Goal: Task Accomplishment & Management: Manage account settings

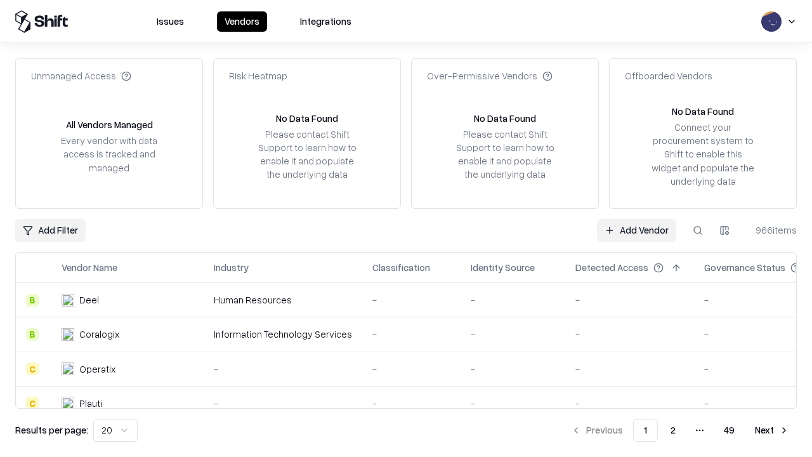
click at [636, 230] on link "Add Vendor" at bounding box center [636, 230] width 79 height 23
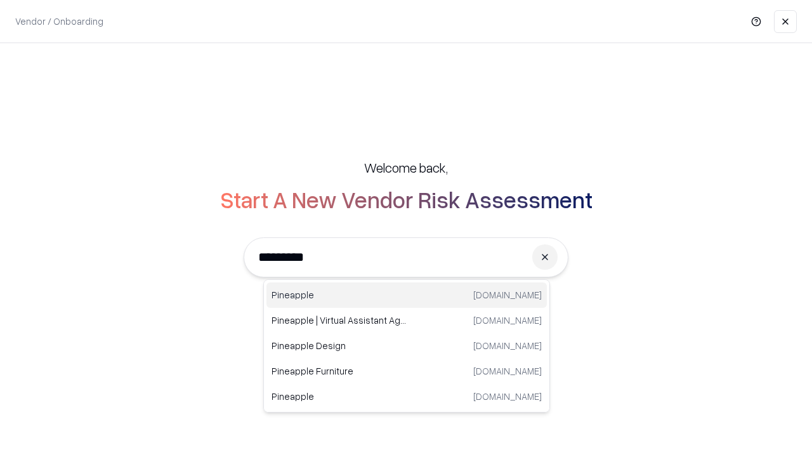
click at [407, 295] on div "Pineapple [DOMAIN_NAME]" at bounding box center [407, 294] width 280 height 25
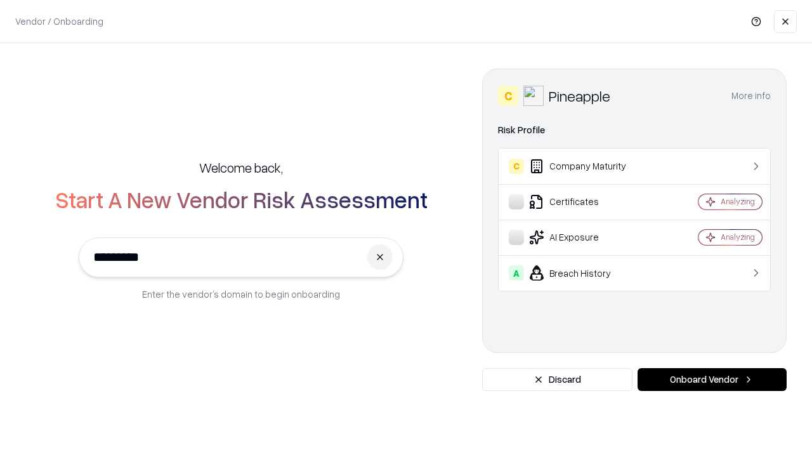
type input "*********"
click at [712, 379] on button "Onboard Vendor" at bounding box center [712, 379] width 149 height 23
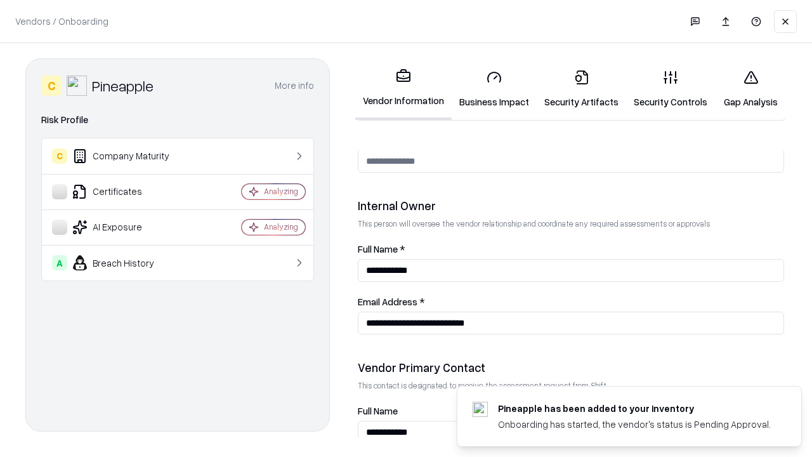
scroll to position [657, 0]
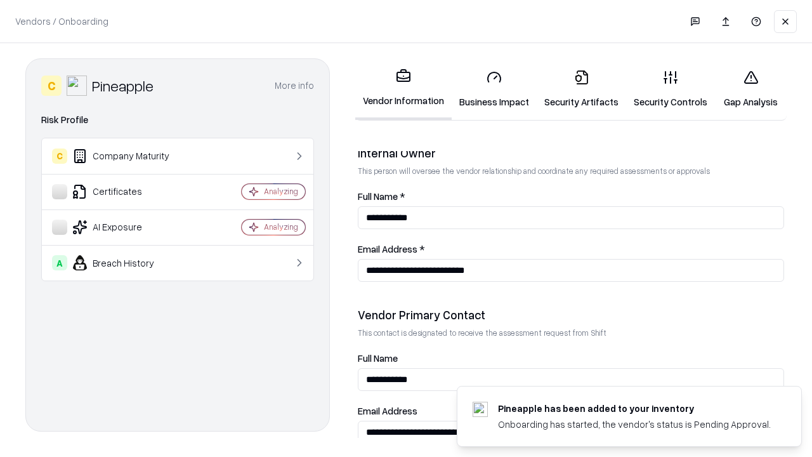
click at [494, 89] on link "Business Impact" at bounding box center [494, 89] width 85 height 59
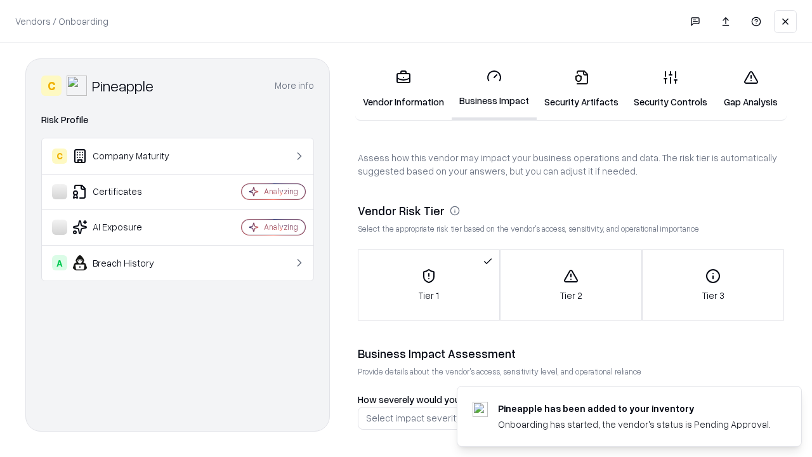
click at [581, 89] on link "Security Artifacts" at bounding box center [581, 89] width 89 height 59
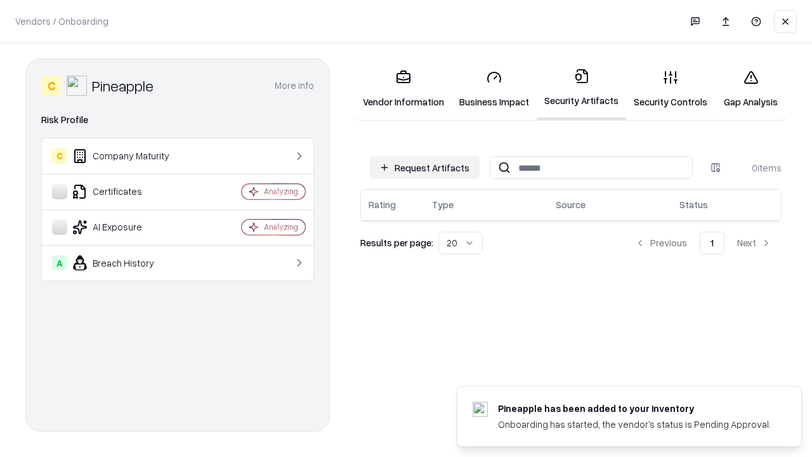
click at [425, 168] on button "Request Artifacts" at bounding box center [424, 167] width 110 height 23
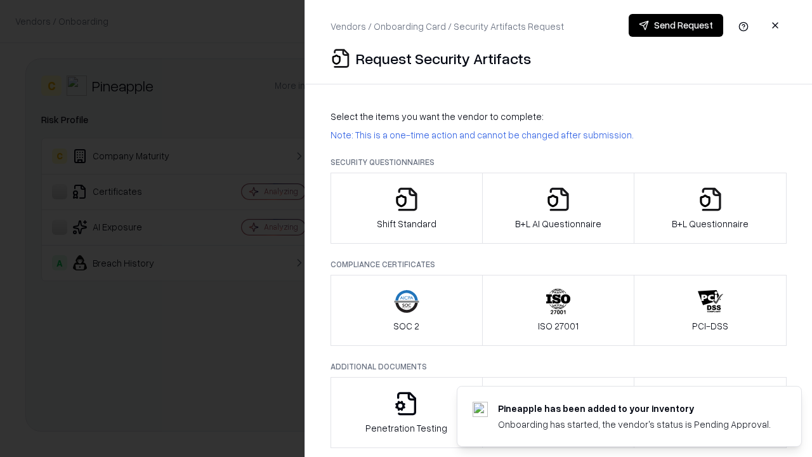
click at [406, 208] on icon "button" at bounding box center [406, 199] width 25 height 25
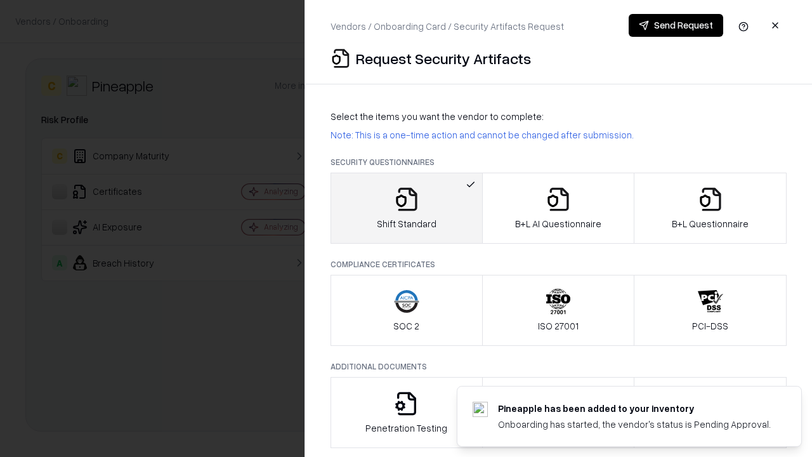
click at [676, 25] on button "Send Request" at bounding box center [676, 25] width 95 height 23
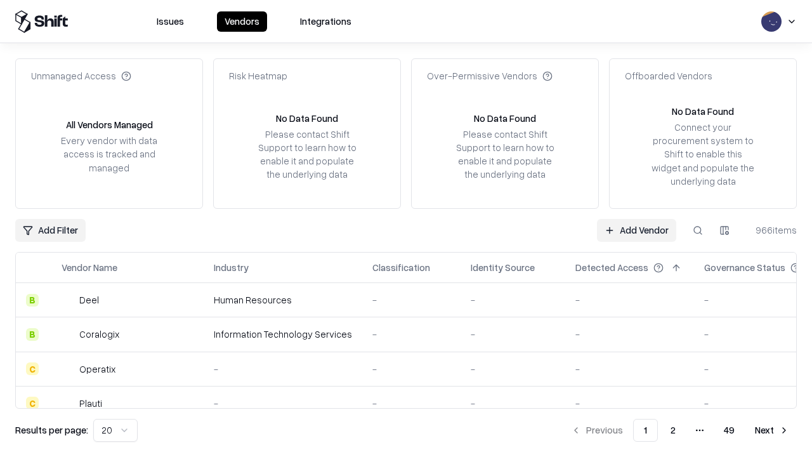
click at [698, 230] on button at bounding box center [698, 230] width 23 height 23
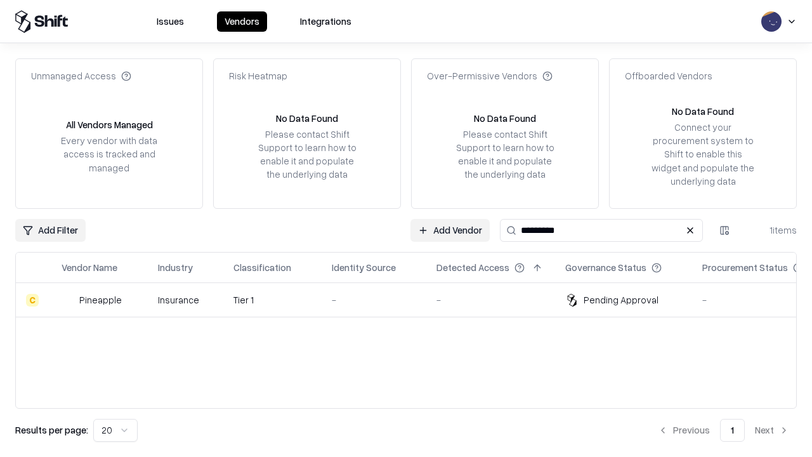
type input "*********"
click at [414, 300] on div "-" at bounding box center [374, 299] width 84 height 13
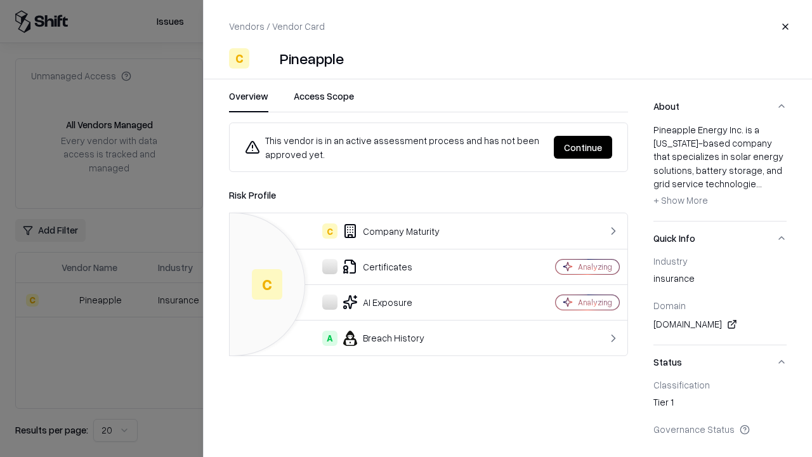
click at [583, 147] on button "Continue" at bounding box center [583, 147] width 58 height 23
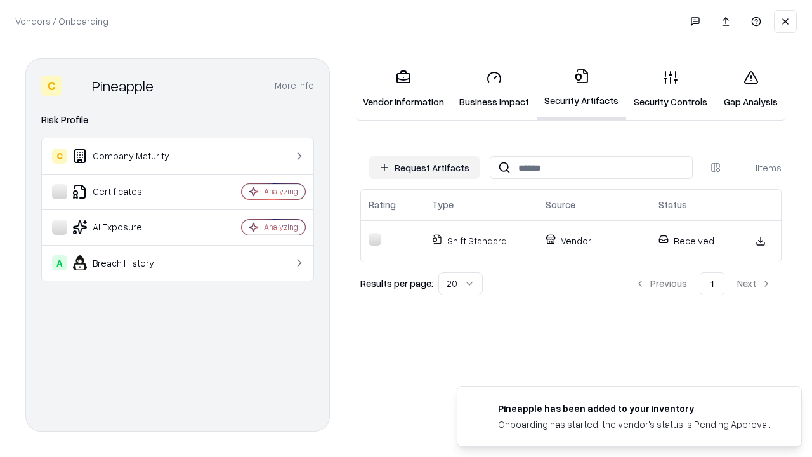
click at [751, 89] on link "Gap Analysis" at bounding box center [751, 89] width 72 height 59
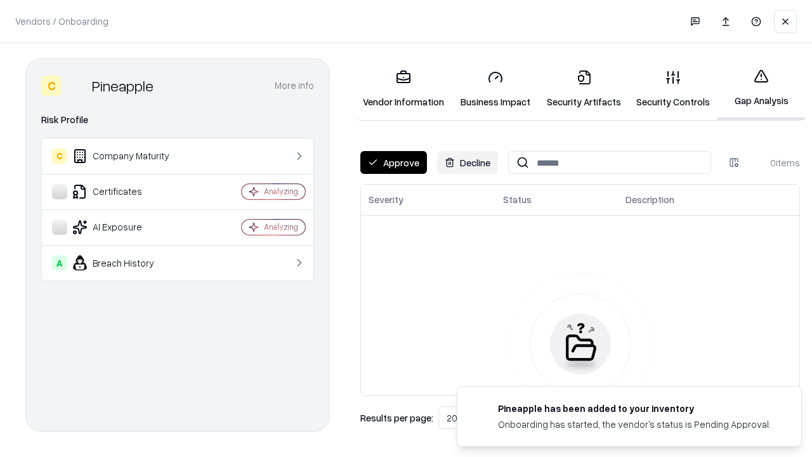
click at [393, 162] on button "Approve" at bounding box center [393, 162] width 67 height 23
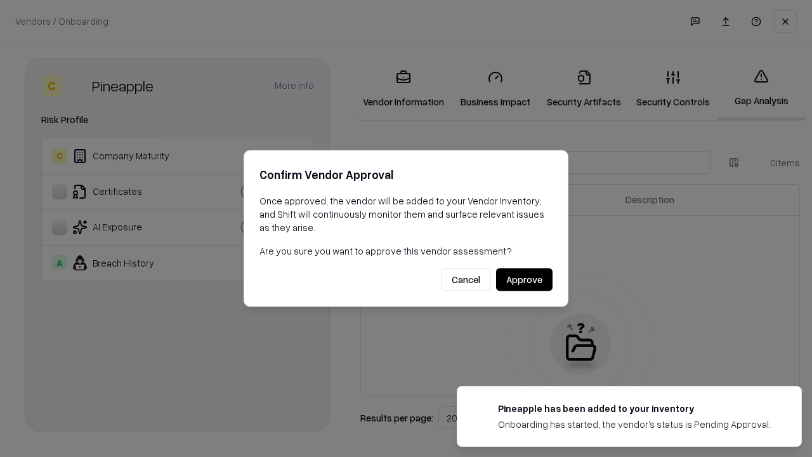
click at [524, 279] on button "Approve" at bounding box center [524, 279] width 56 height 23
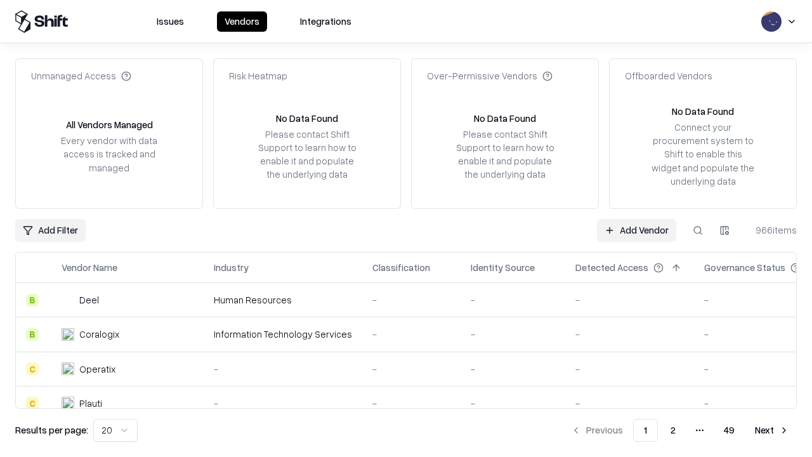
type input "*********"
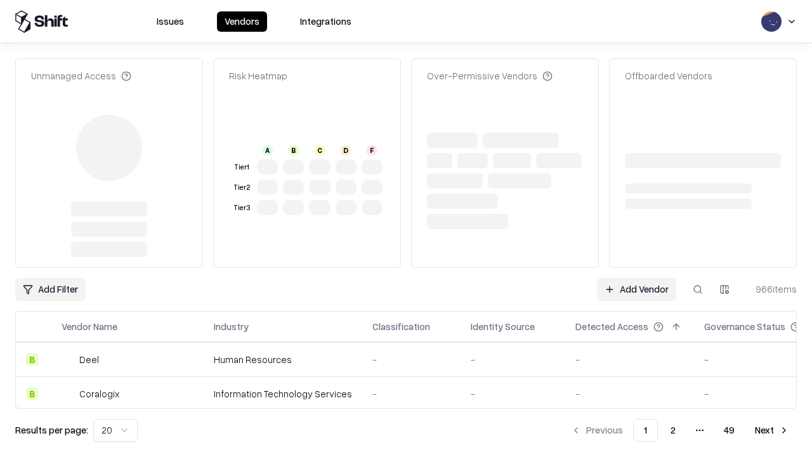
click at [636, 278] on link "Add Vendor" at bounding box center [636, 289] width 79 height 23
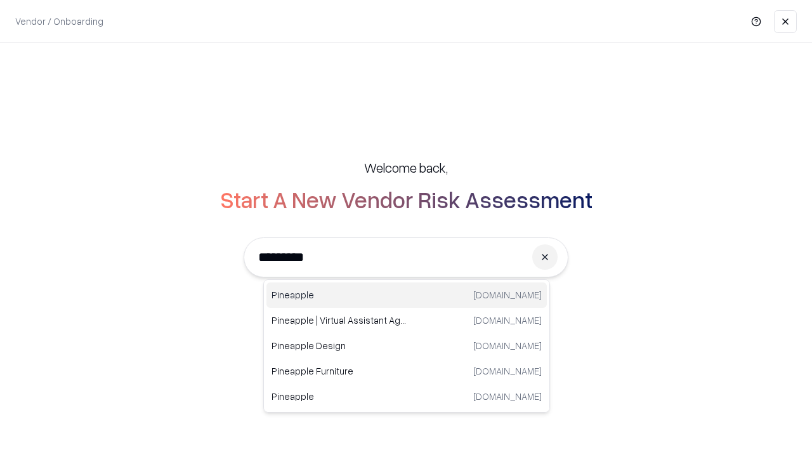
click at [407, 295] on div "Pineapple [DOMAIN_NAME]" at bounding box center [407, 294] width 280 height 25
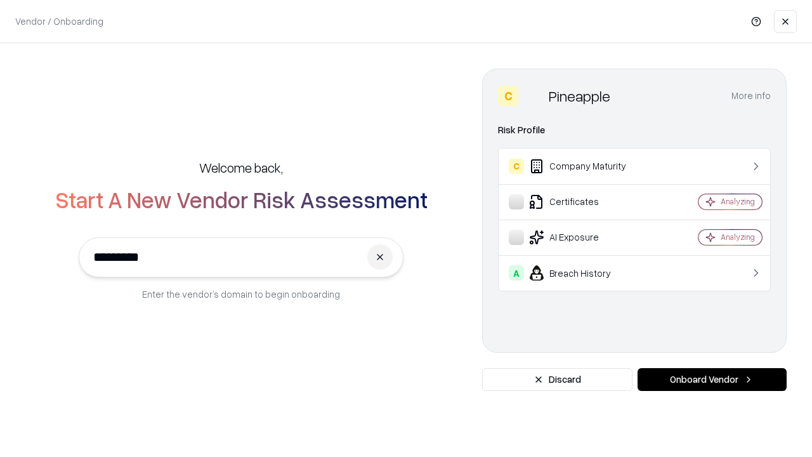
type input "*********"
click at [712, 379] on button "Onboard Vendor" at bounding box center [712, 379] width 149 height 23
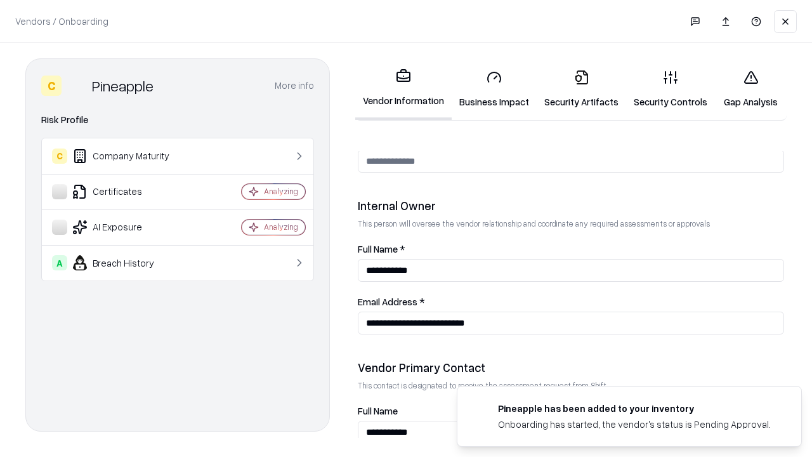
scroll to position [657, 0]
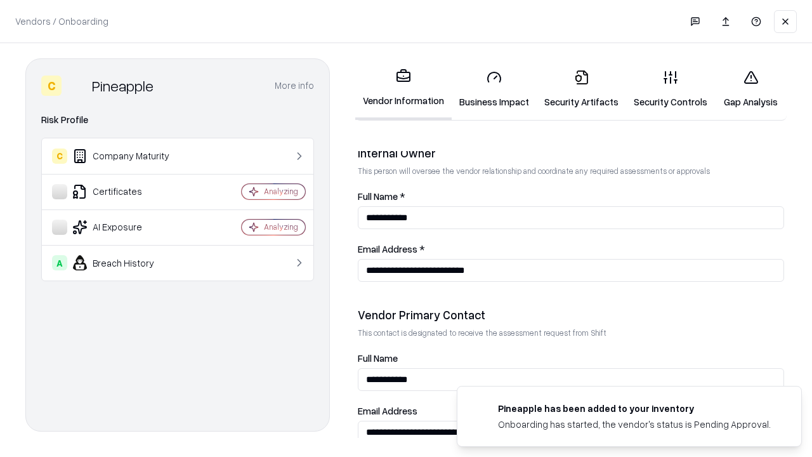
click at [751, 89] on link "Gap Analysis" at bounding box center [751, 89] width 72 height 59
